Goal: Task Accomplishment & Management: Manage account settings

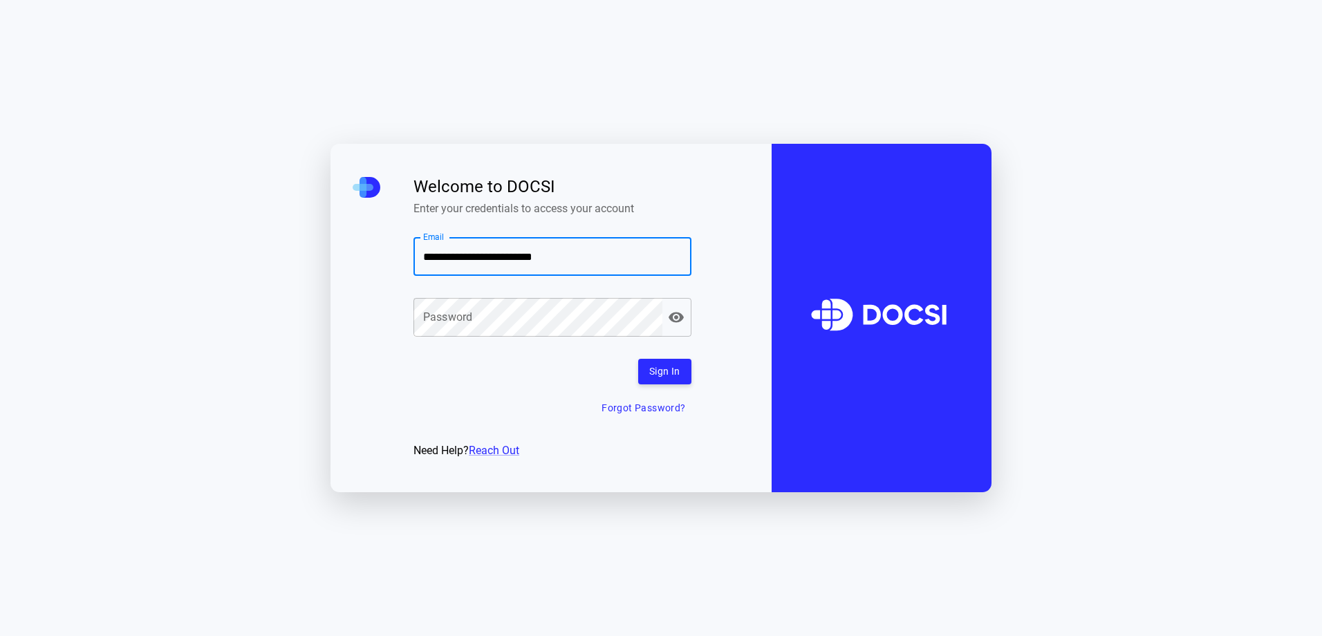
type input "**********"
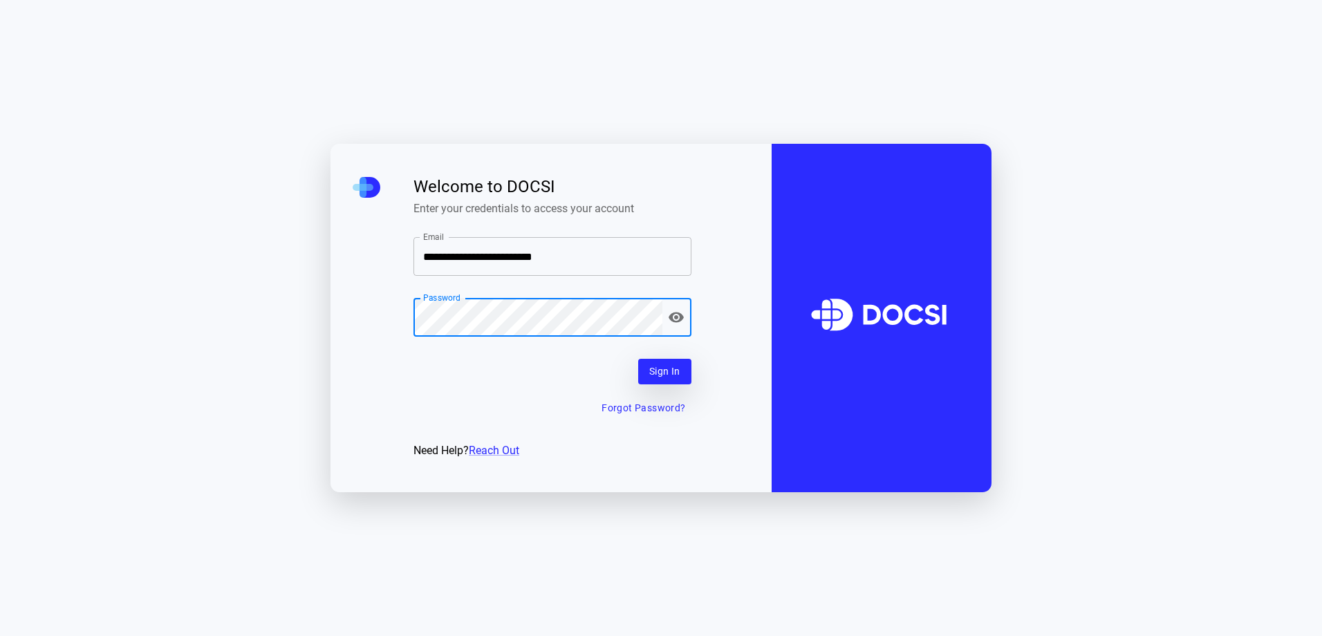
click at [667, 375] on button "Sign In" at bounding box center [664, 372] width 53 height 26
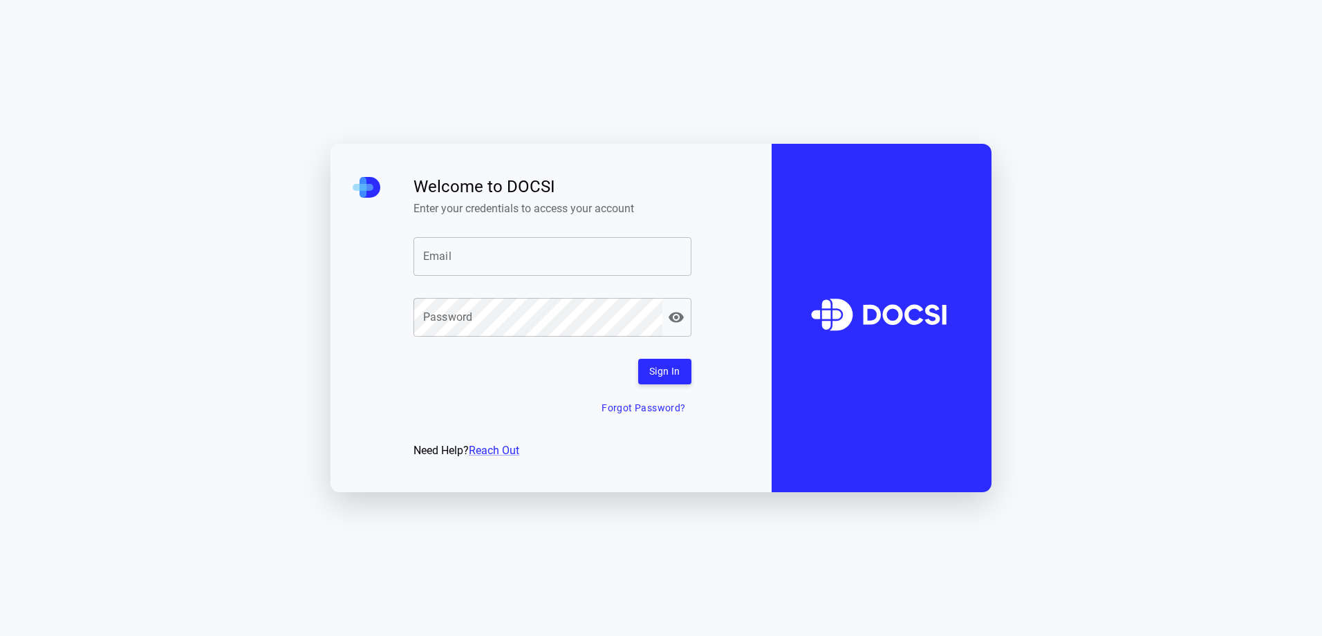
click at [496, 265] on input "Email" at bounding box center [552, 256] width 278 height 39
click at [630, 410] on button "Forgot Password?" at bounding box center [643, 408] width 95 height 26
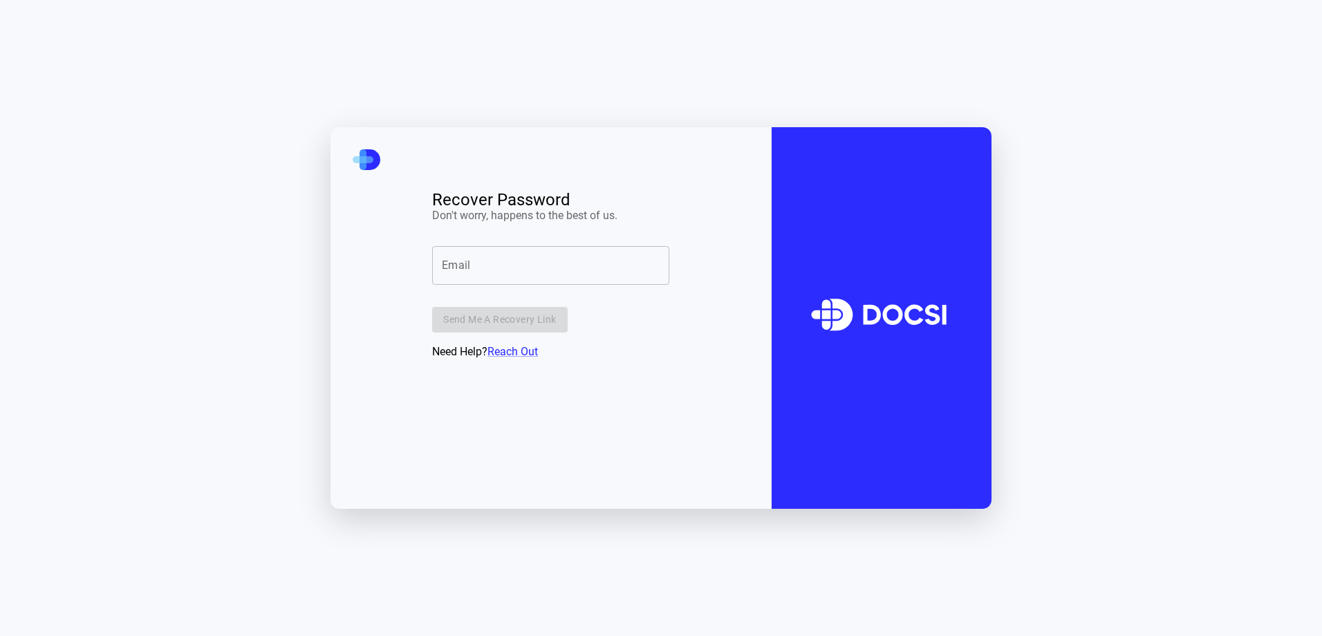
click at [478, 273] on input "Email" at bounding box center [550, 265] width 237 height 39
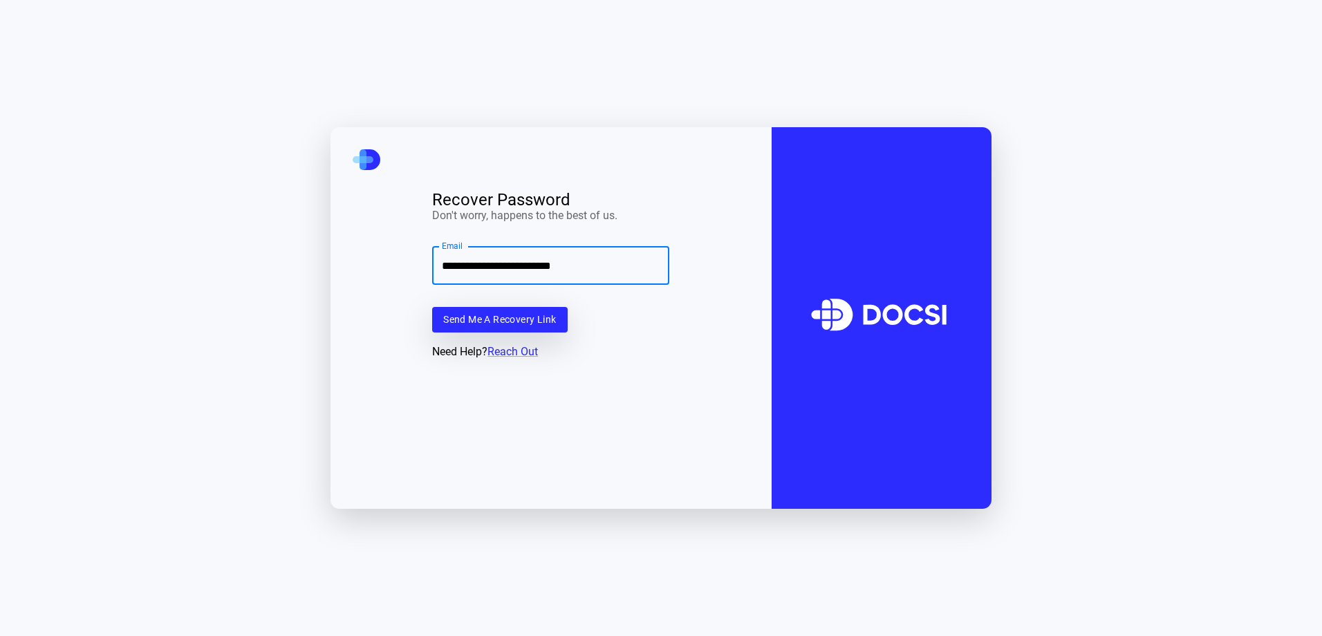
type input "**********"
click at [502, 326] on button "Send me a recovery link" at bounding box center [499, 320] width 135 height 26
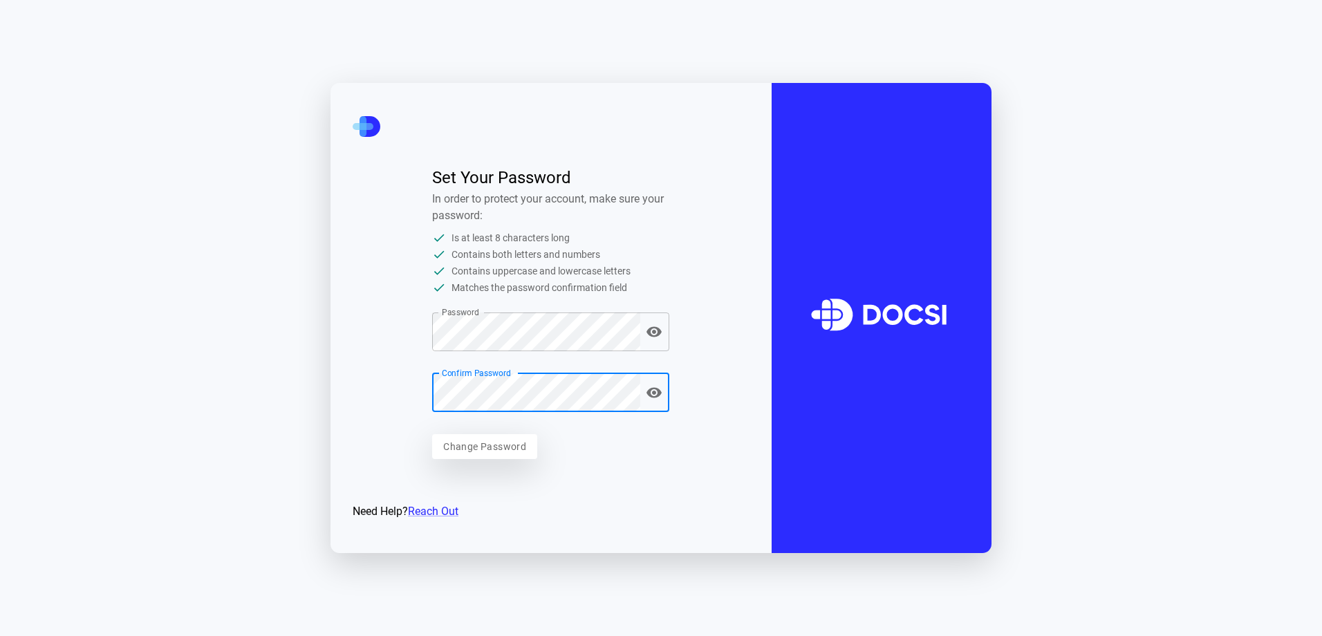
click at [483, 448] on button "Change Password" at bounding box center [484, 447] width 105 height 26
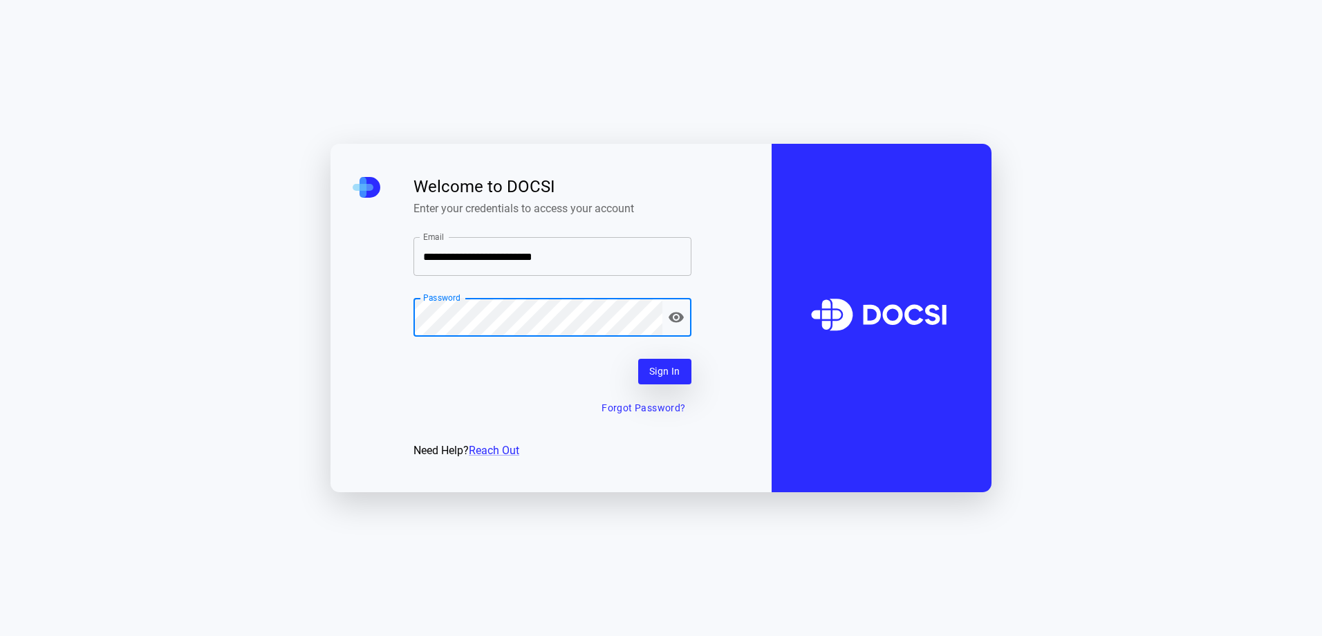
click at [669, 371] on button "Sign In" at bounding box center [664, 372] width 53 height 26
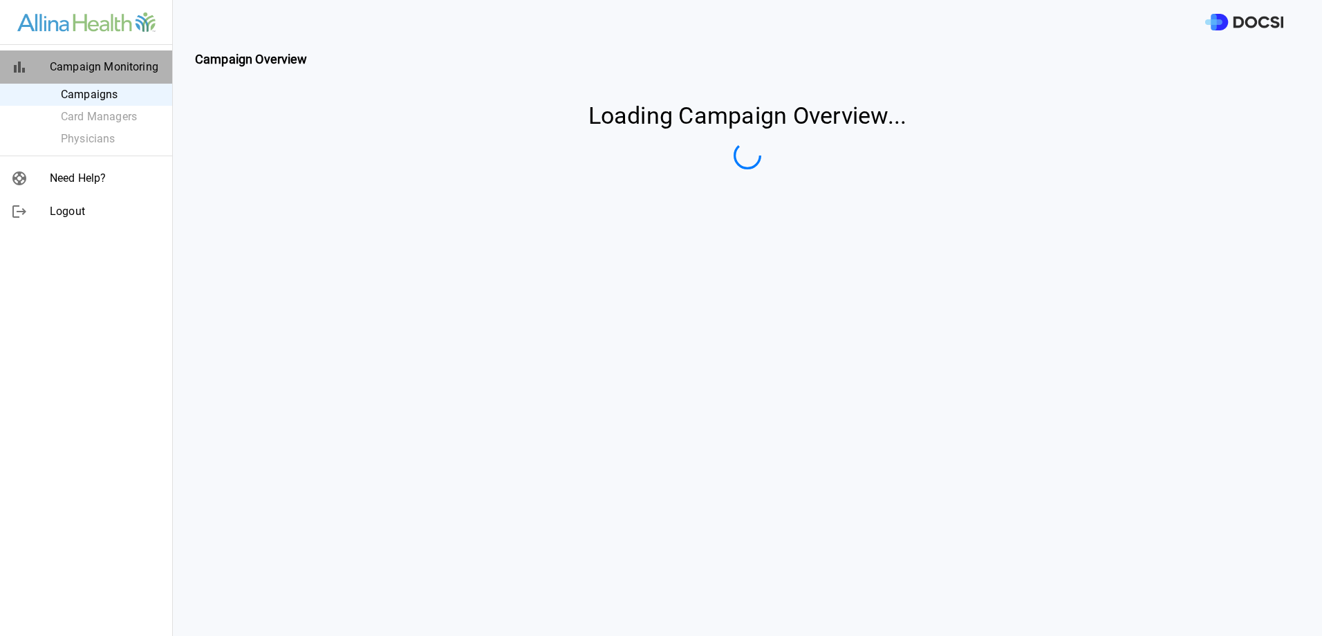
click at [127, 64] on span "Campaign Monitoring" at bounding box center [105, 67] width 111 height 17
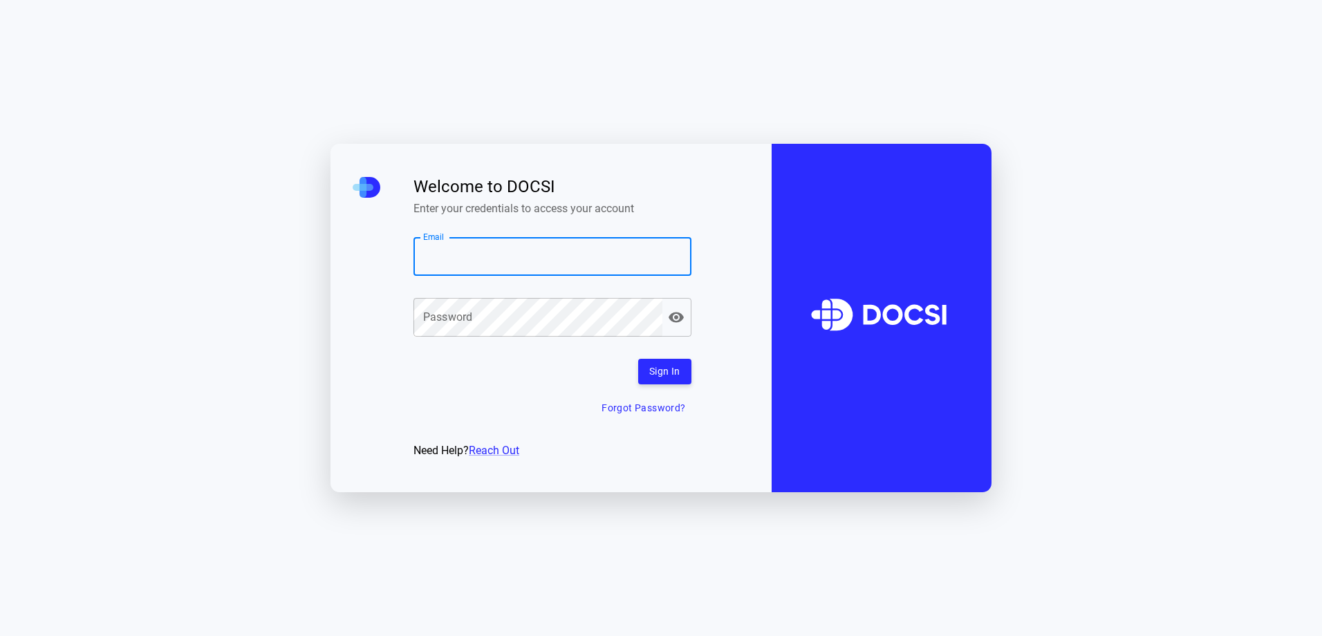
click at [501, 275] on input "Email" at bounding box center [552, 256] width 278 height 39
type input "**********"
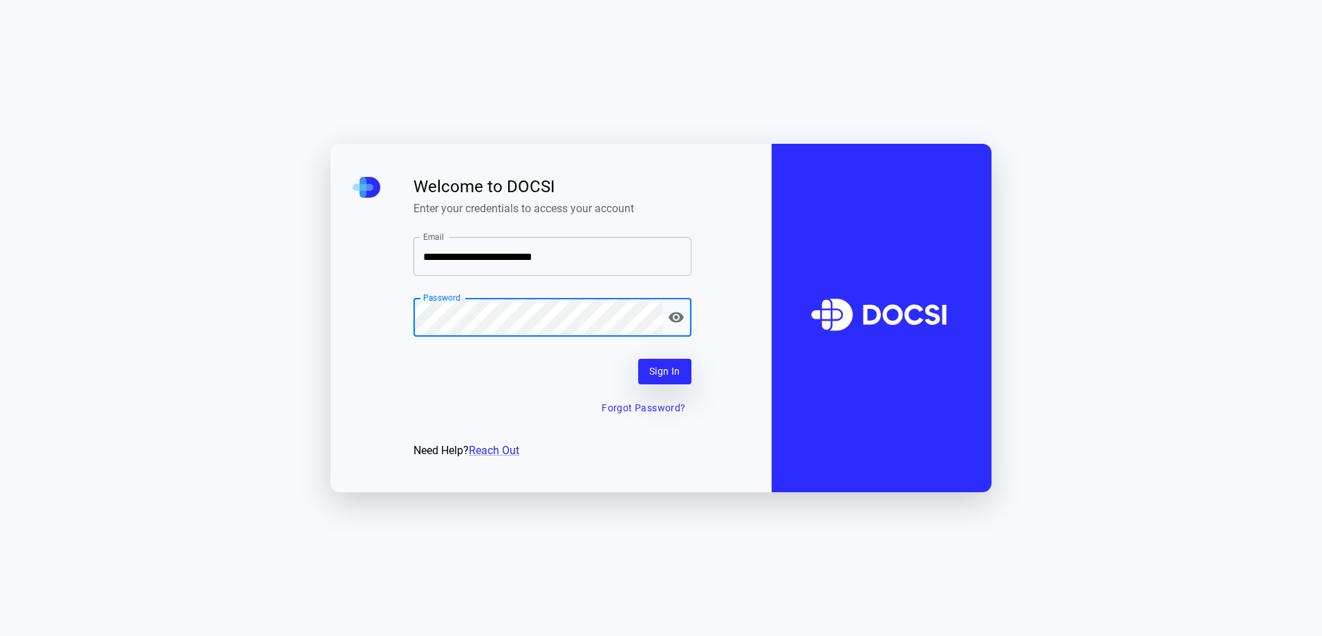
drag, startPoint x: 655, startPoint y: 366, endPoint x: 655, endPoint y: 350, distance: 15.9
click at [656, 364] on button "Sign In" at bounding box center [664, 372] width 53 height 26
click at [681, 377] on button "Sign In" at bounding box center [664, 372] width 53 height 26
click at [677, 319] on icon "button" at bounding box center [675, 317] width 15 height 10
click at [677, 319] on icon "button" at bounding box center [675, 317] width 15 height 13
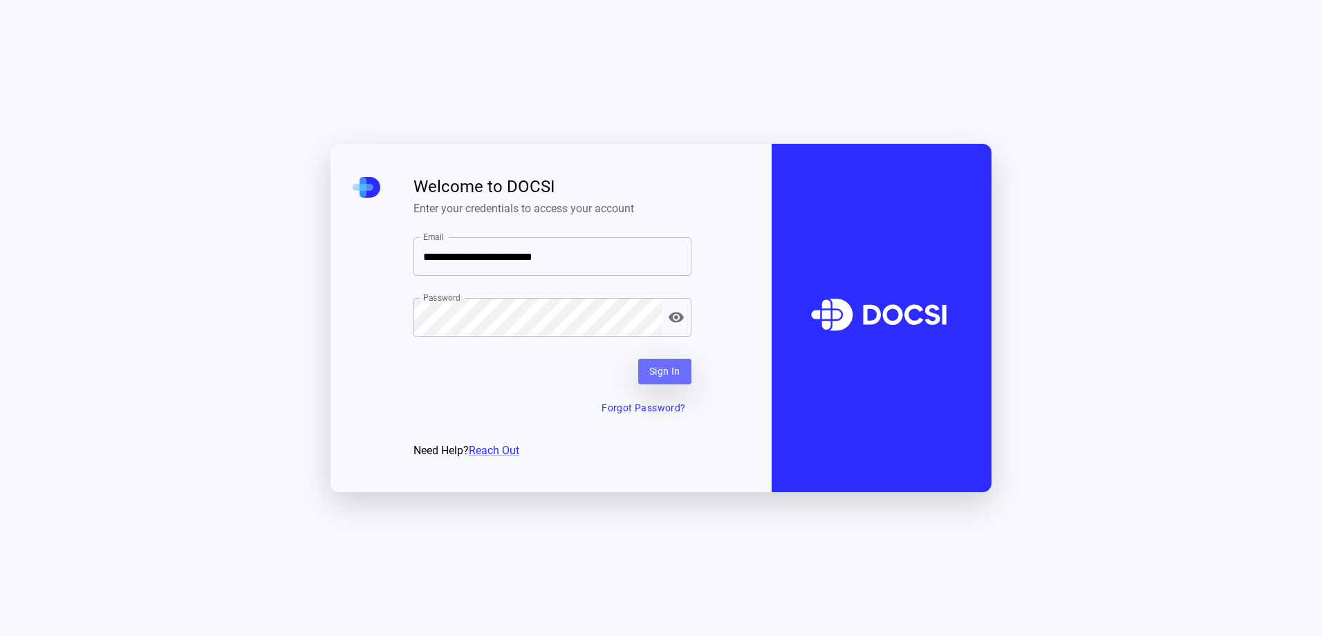
click at [654, 370] on button "Sign In" at bounding box center [664, 372] width 53 height 26
